Goal: Check status

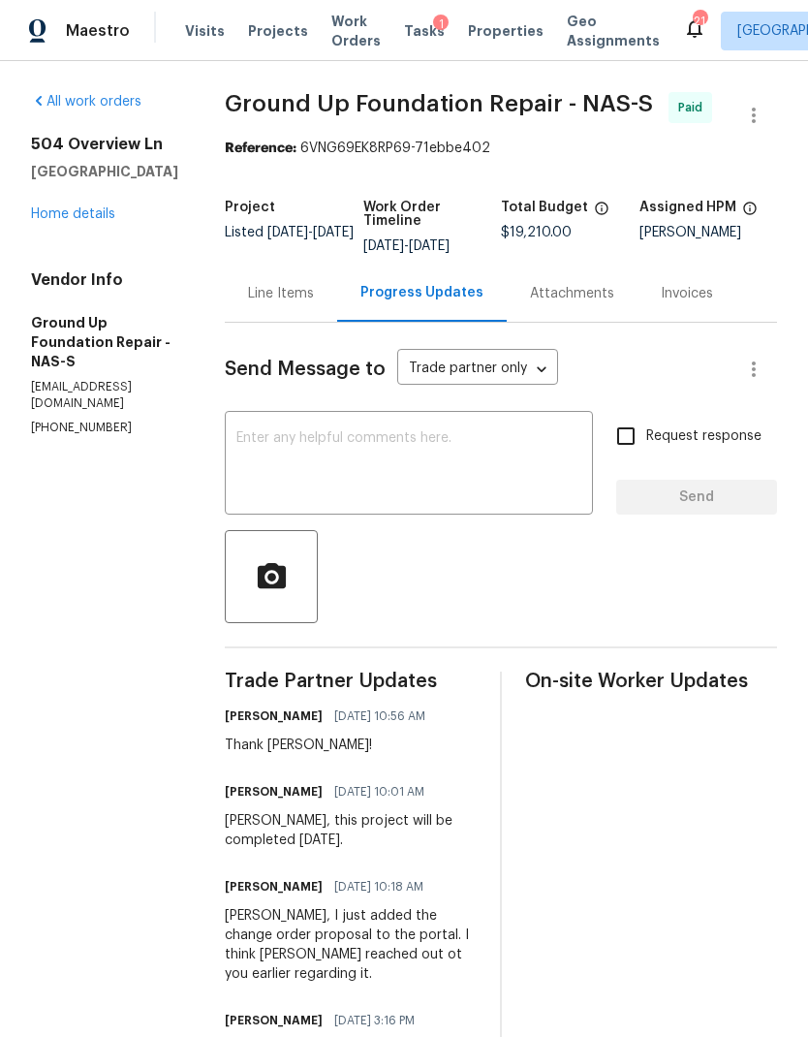
click at [196, 39] on span "Visits" at bounding box center [205, 30] width 40 height 19
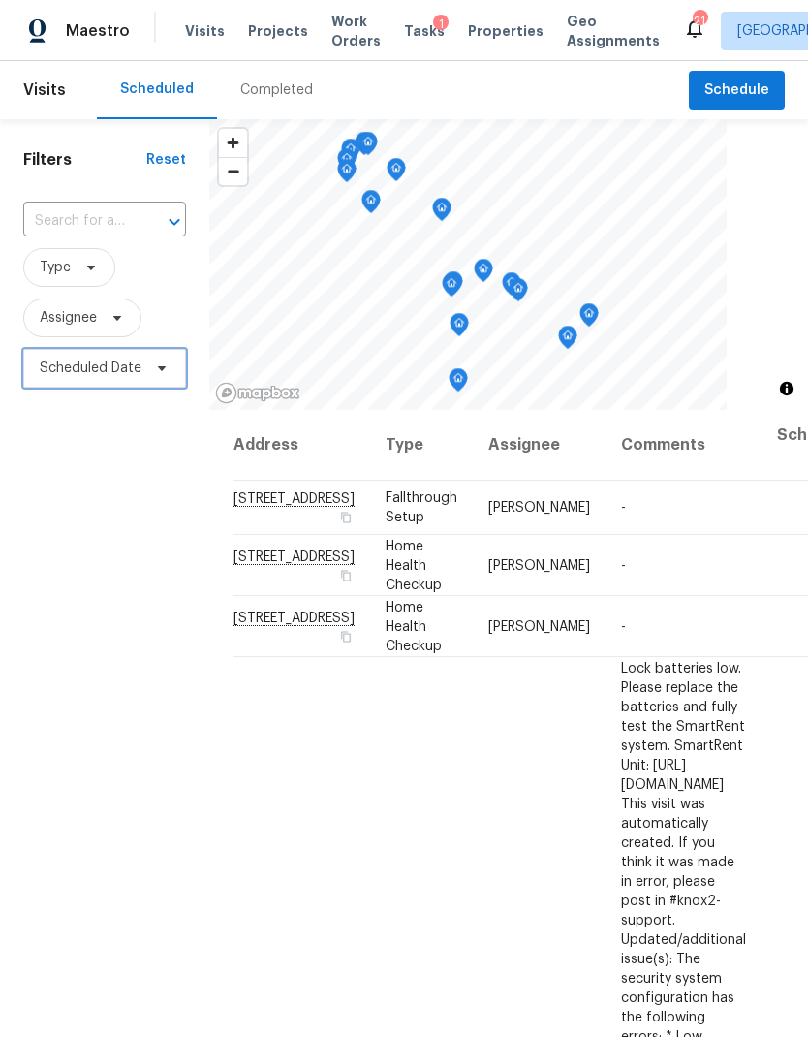
click at [141, 373] on span "Scheduled Date" at bounding box center [91, 368] width 102 height 19
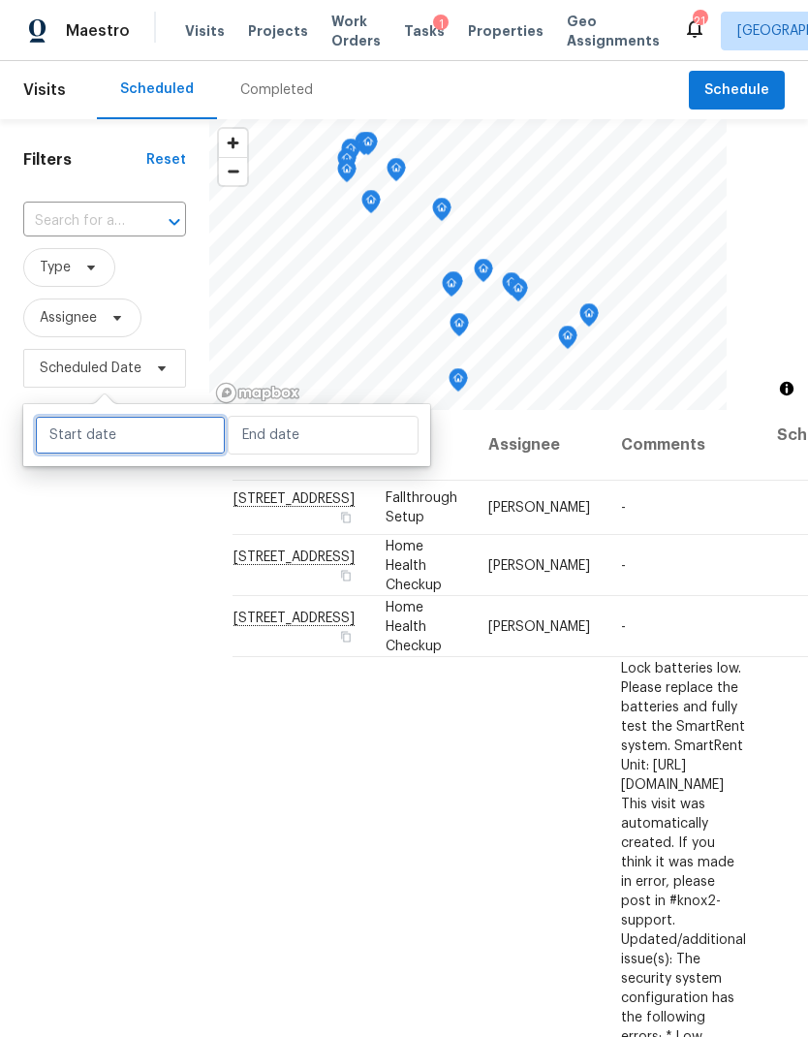
click at [151, 432] on input "text" at bounding box center [130, 435] width 191 height 39
select select "8"
select select "2025"
select select "9"
select select "2025"
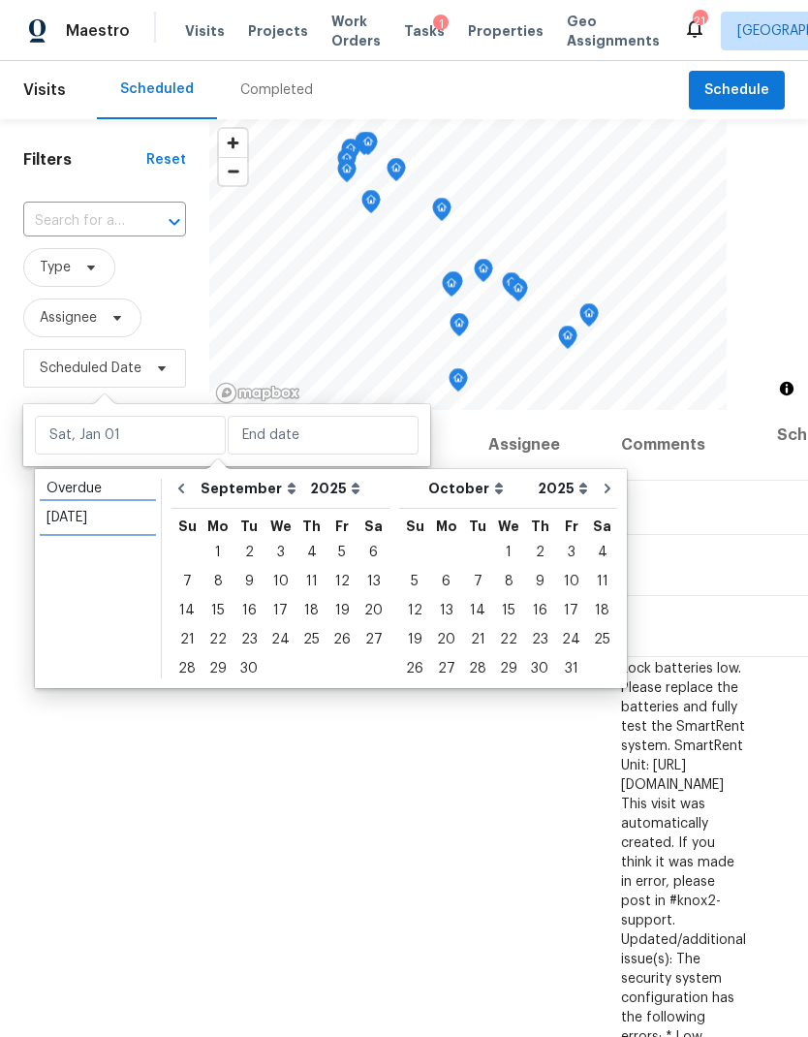
click at [105, 525] on div "[DATE]" at bounding box center [98, 517] width 103 height 19
type input "[DATE]"
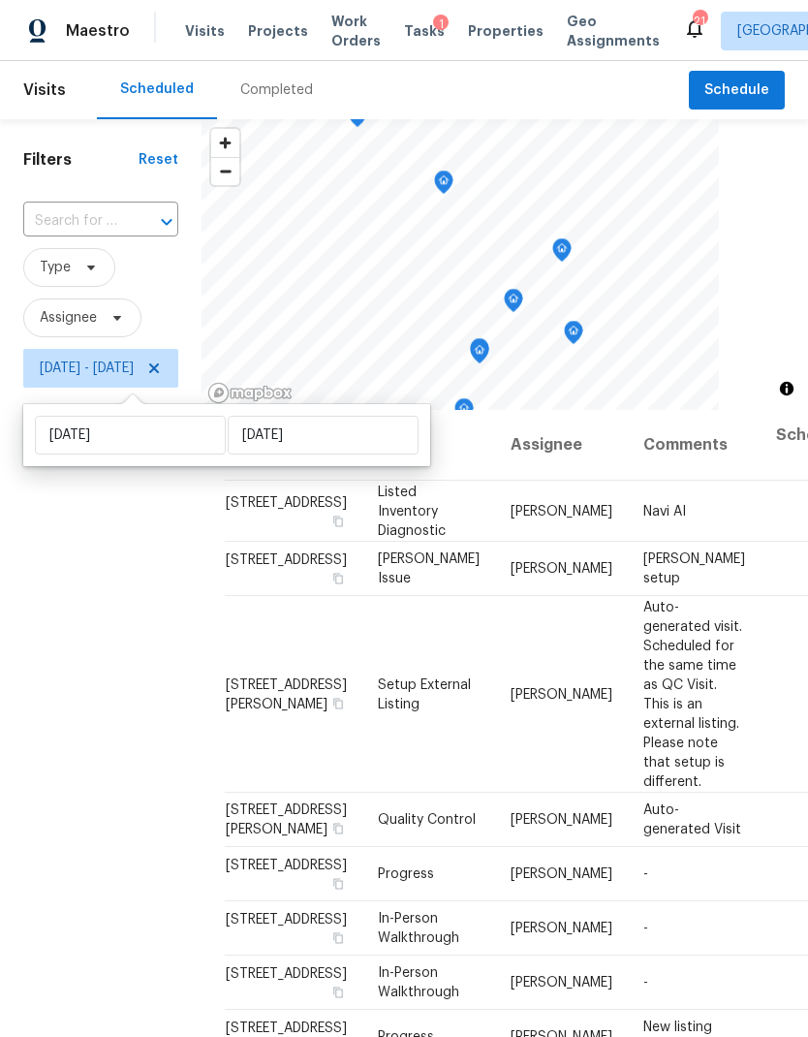
click at [87, 828] on div "Filters Reset ​ Type Assignee [DATE] - [DATE]" at bounding box center [101, 679] width 202 height 1120
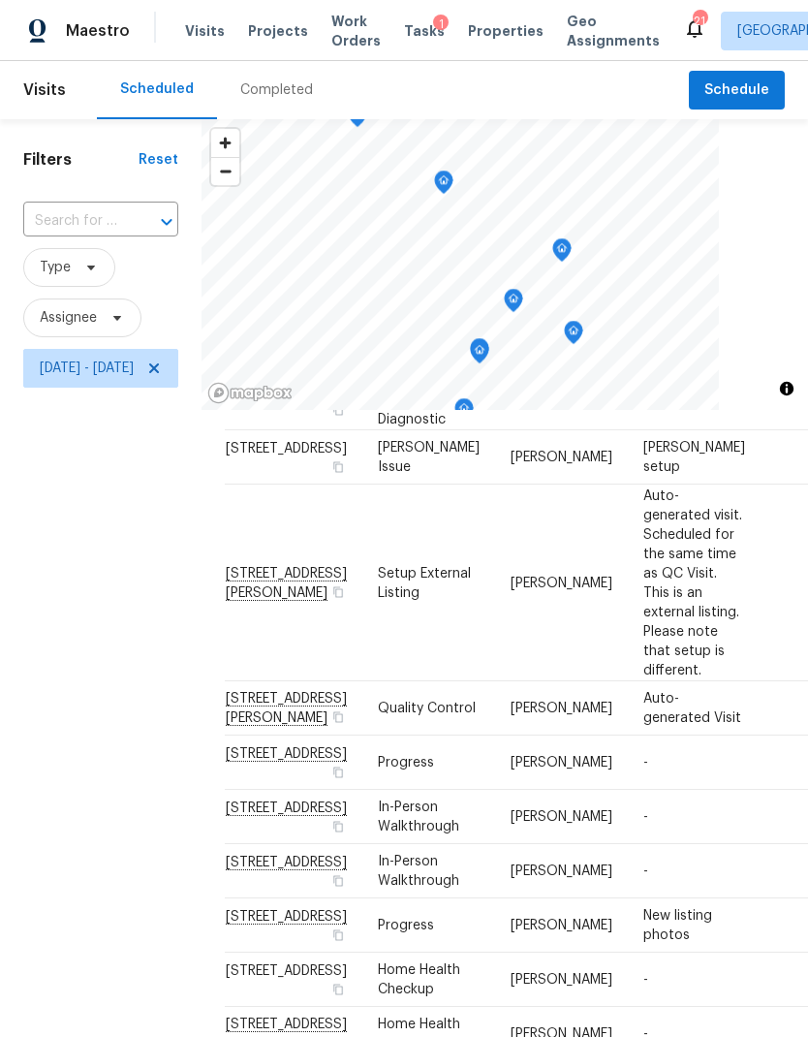
scroll to position [748, 0]
